Goal: Navigation & Orientation: Find specific page/section

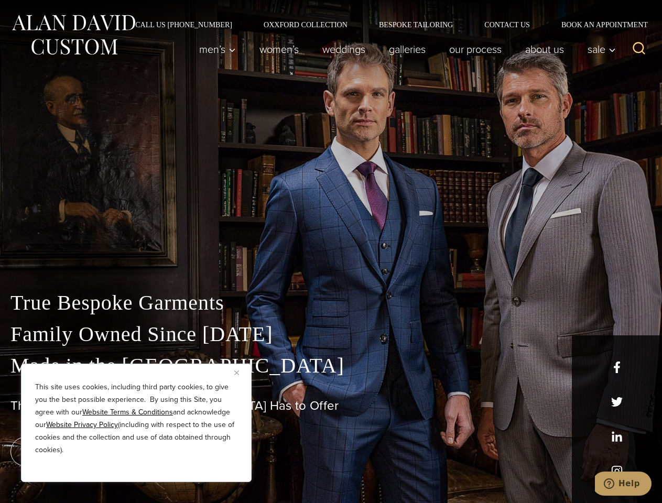
click at [331, 252] on div "True Bespoke Garments Family Owned Since [DATE] Made in [GEOGRAPHIC_DATA] The B…" at bounding box center [331, 369] width 662 height 268
click at [241, 373] on button "Close" at bounding box center [240, 372] width 13 height 13
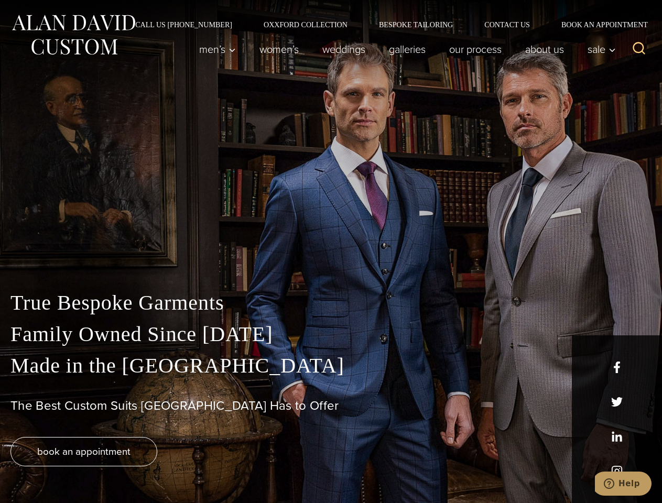
click at [136, 468] on div "True Bespoke Garments Family Owned Since [DATE] Made in [GEOGRAPHIC_DATA] The B…" at bounding box center [331, 395] width 662 height 216
click at [639, 49] on icon "Search" at bounding box center [639, 48] width 15 height 15
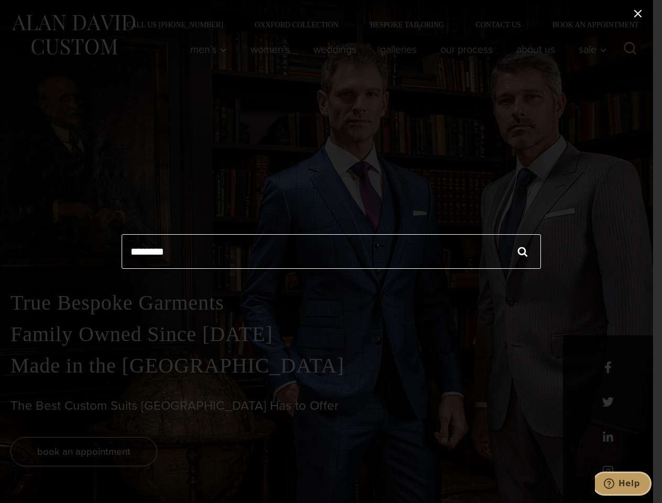
click at [614, 484] on icon "Help" at bounding box center [609, 484] width 10 height 10
